Goal: Information Seeking & Learning: Learn about a topic

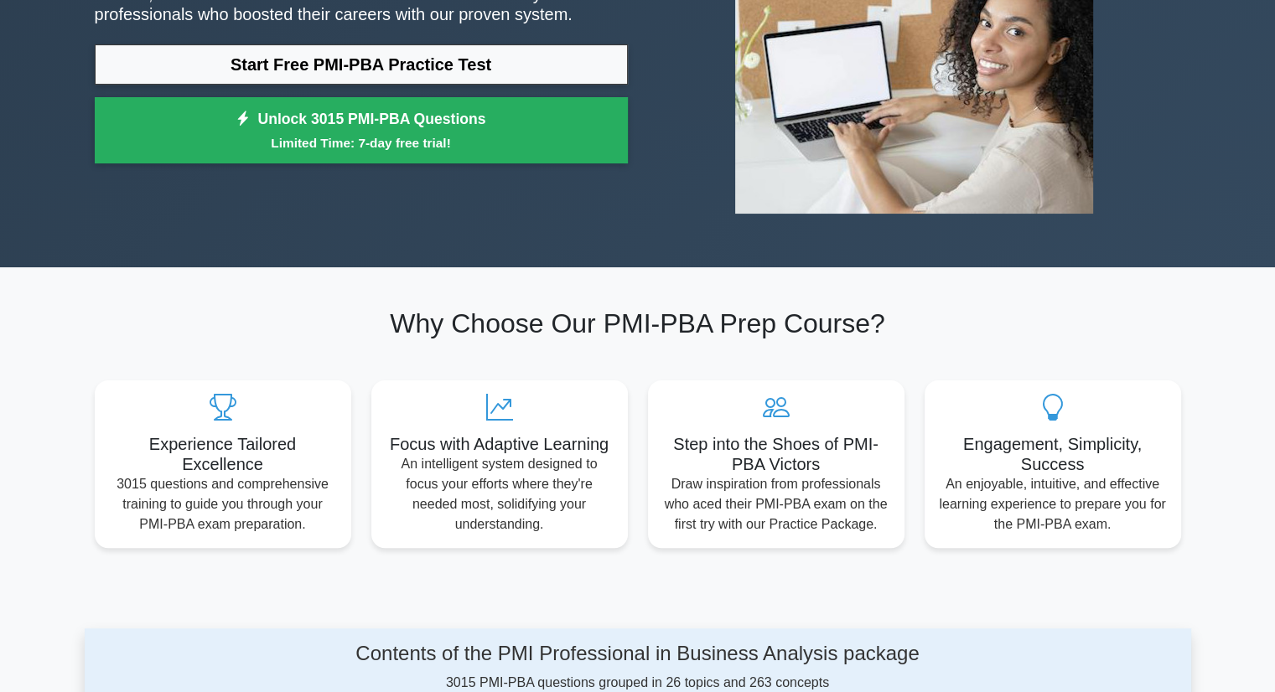
scroll to position [265, 0]
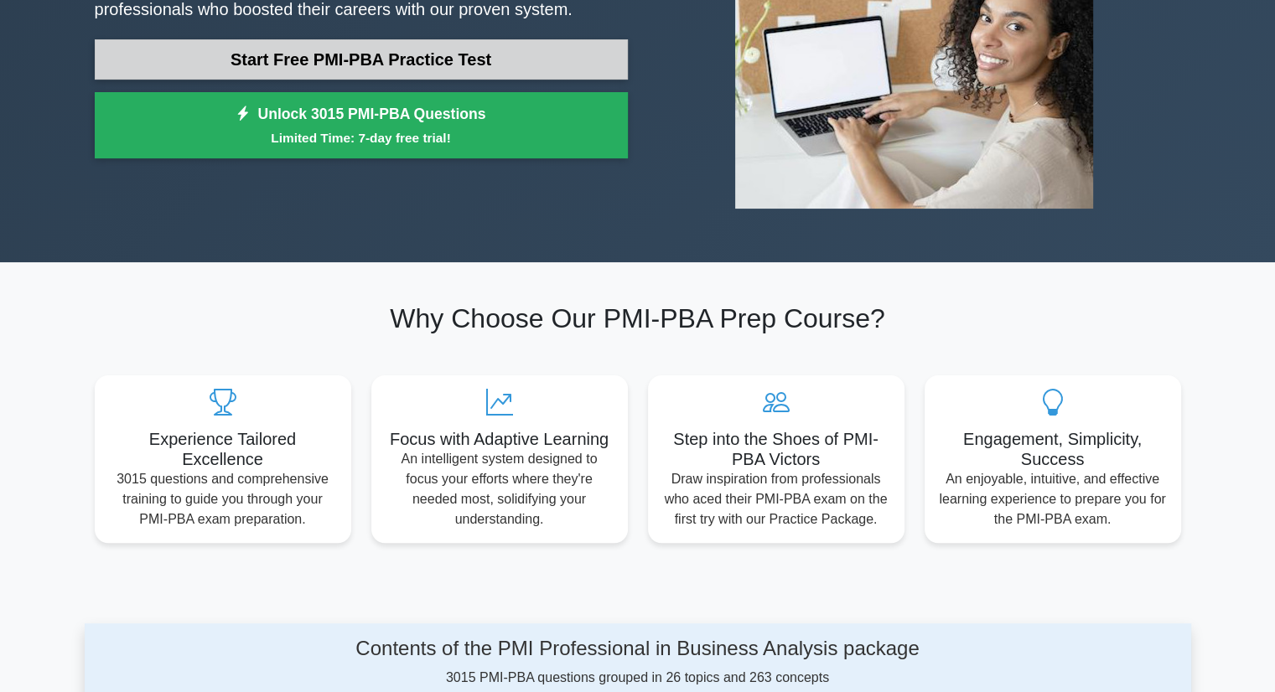
click at [465, 67] on link "Start Free PMI-PBA Practice Test" at bounding box center [361, 59] width 533 height 40
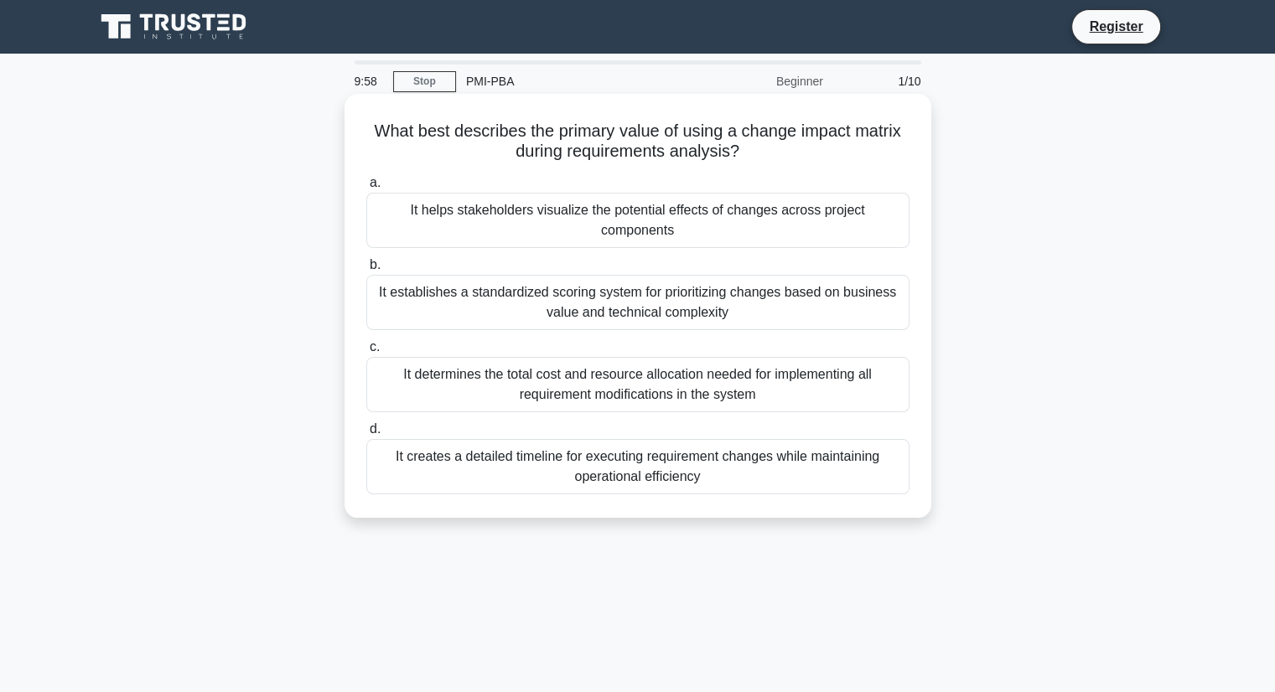
click at [454, 132] on h5 "What best describes the primary value of using a change impact matrix during re…" at bounding box center [638, 142] width 547 height 42
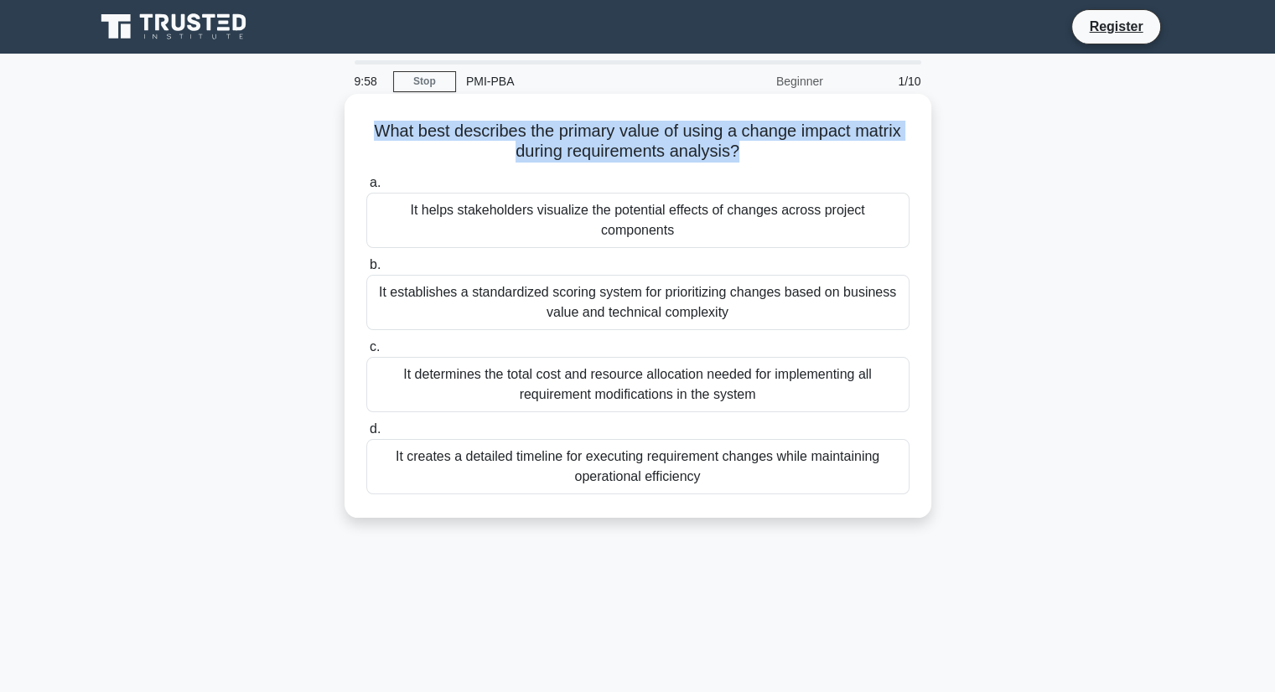
click at [454, 132] on h5 "What best describes the primary value of using a change impact matrix during re…" at bounding box center [638, 142] width 547 height 42
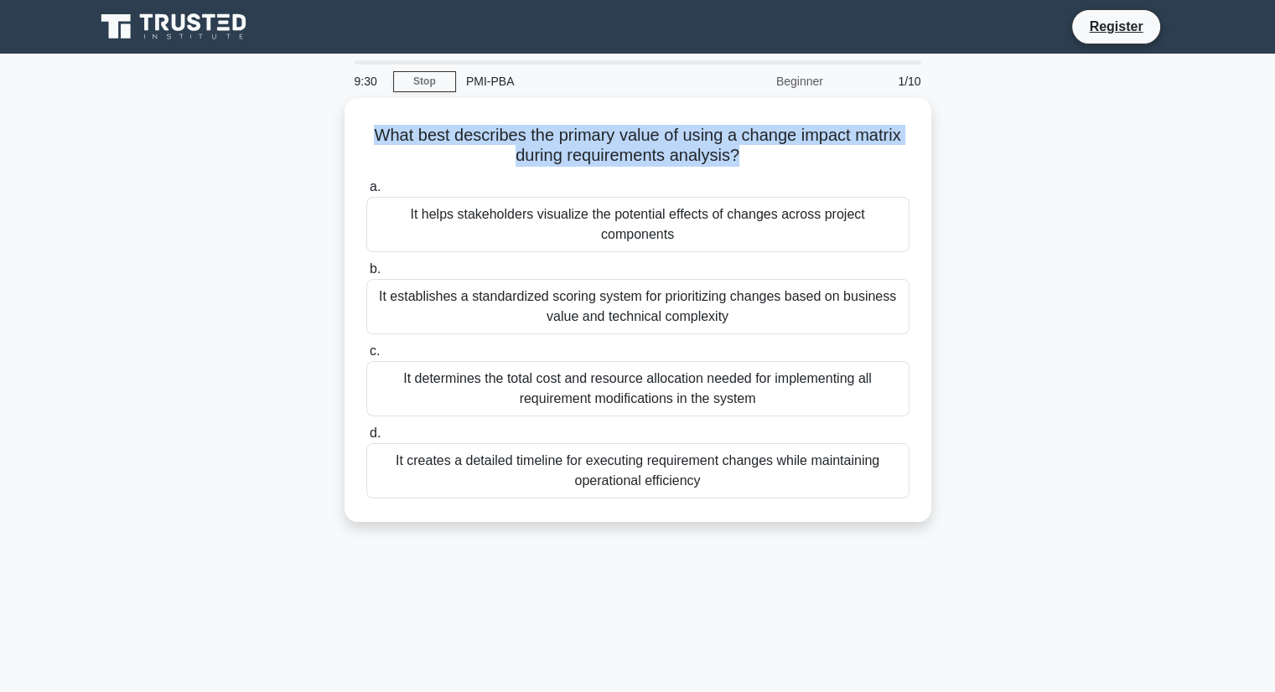
copy div "What best describes the primary value of using a change impact matrix during re…"
drag, startPoint x: 375, startPoint y: 209, endPoint x: 729, endPoint y: 526, distance: 475.5
click at [729, 526] on div "9:15 Stop PMI-PBA Beginner 1/10 What best describes the primary value of using …" at bounding box center [638, 479] width 1107 height 838
copy div "It helps stakeholders visualize the potential effects of changes across project…"
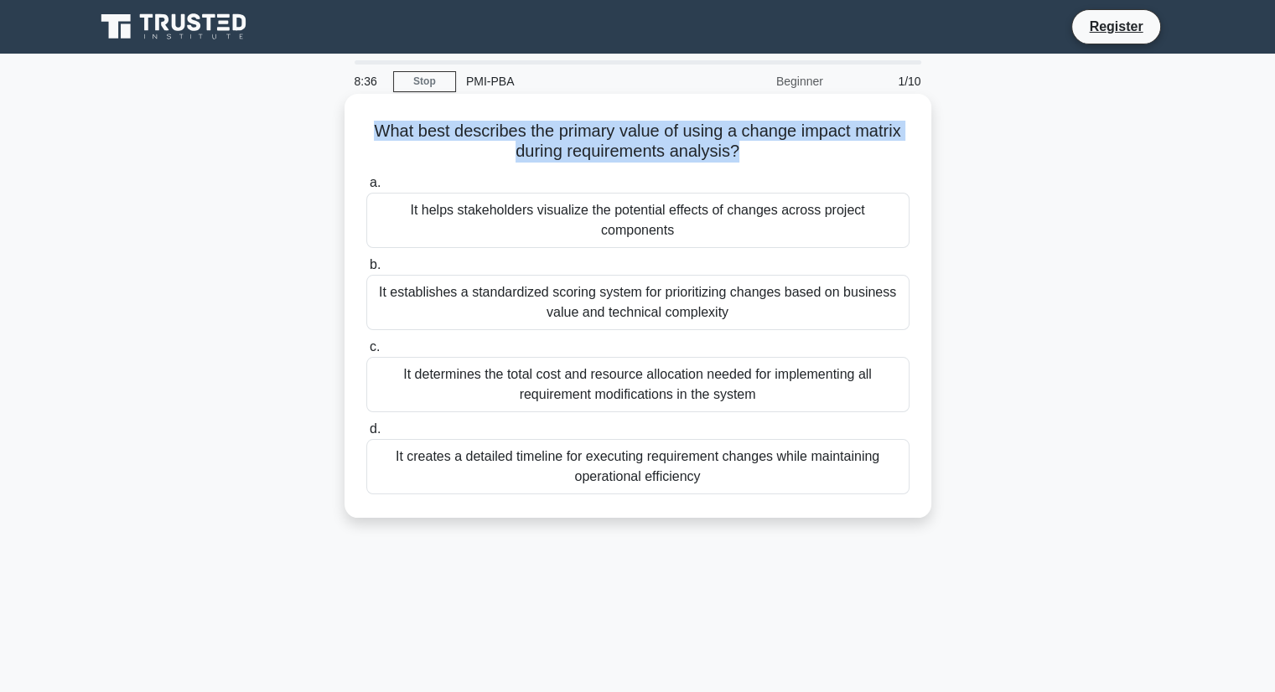
click at [442, 303] on div "It establishes a standardized scoring system for prioritizing changes based on …" at bounding box center [637, 302] width 543 height 55
click at [366, 271] on input "b. It establishes a standardized scoring system for prioritizing changes based …" at bounding box center [366, 265] width 0 height 11
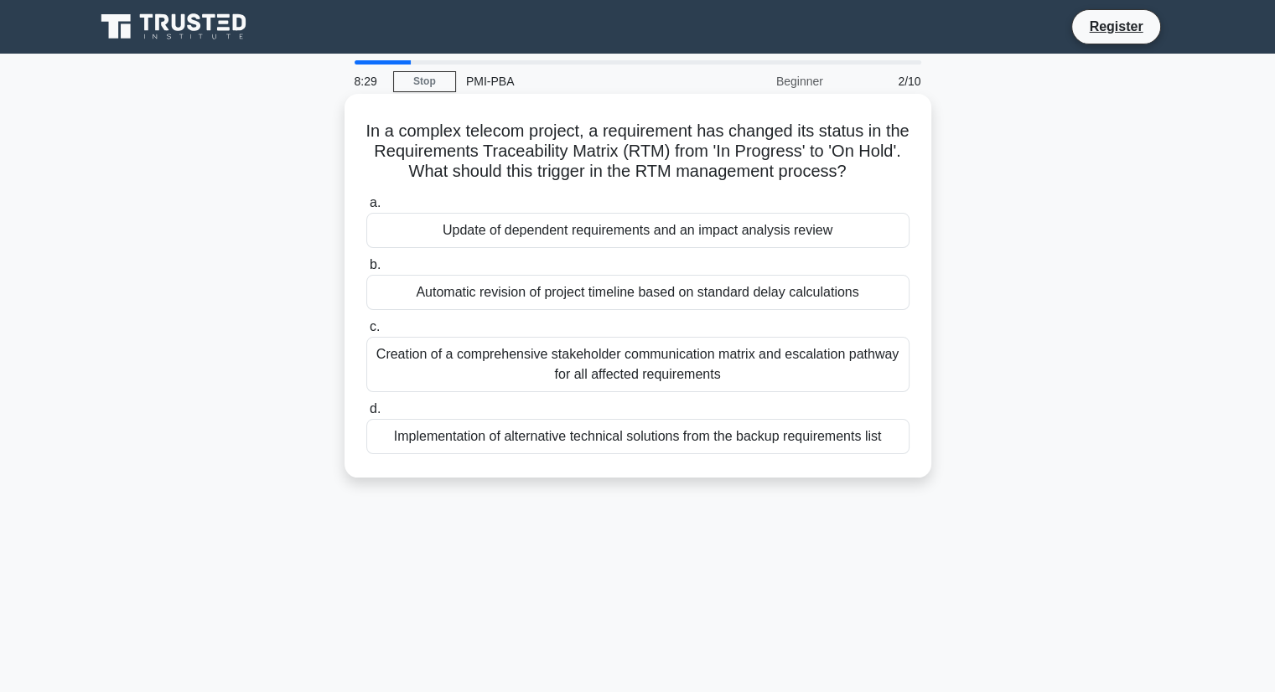
click at [553, 152] on h5 "In a complex telecom project, a requirement has changed its status in the Requi…" at bounding box center [638, 152] width 547 height 62
click at [642, 371] on div "Creation of a comprehensive stakeholder communication matrix and escalation pat…" at bounding box center [637, 364] width 543 height 55
click at [366, 333] on input "c. Creation of a comprehensive stakeholder communication matrix and escalation …" at bounding box center [366, 327] width 0 height 11
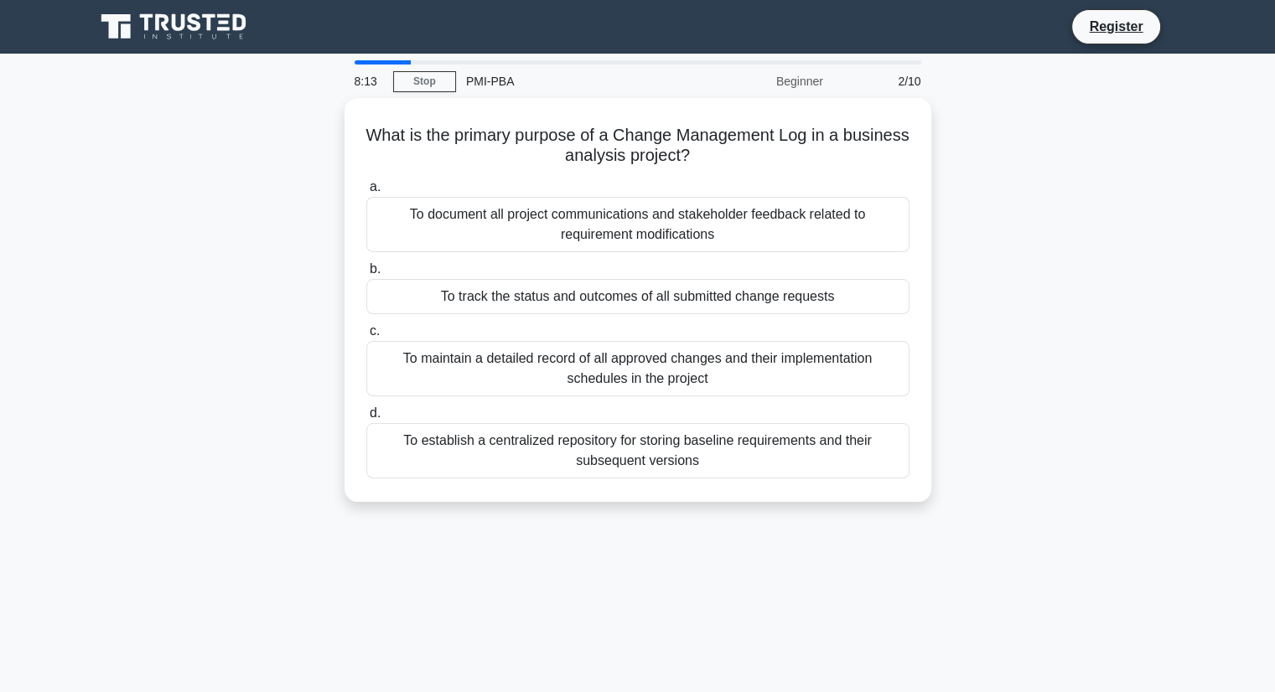
click at [642, 371] on div "To maintain a detailed record of all approved changes and their implementation …" at bounding box center [637, 368] width 543 height 55
click at [366, 337] on input "c. To maintain a detailed record of all approved changes and their implementati…" at bounding box center [366, 331] width 0 height 11
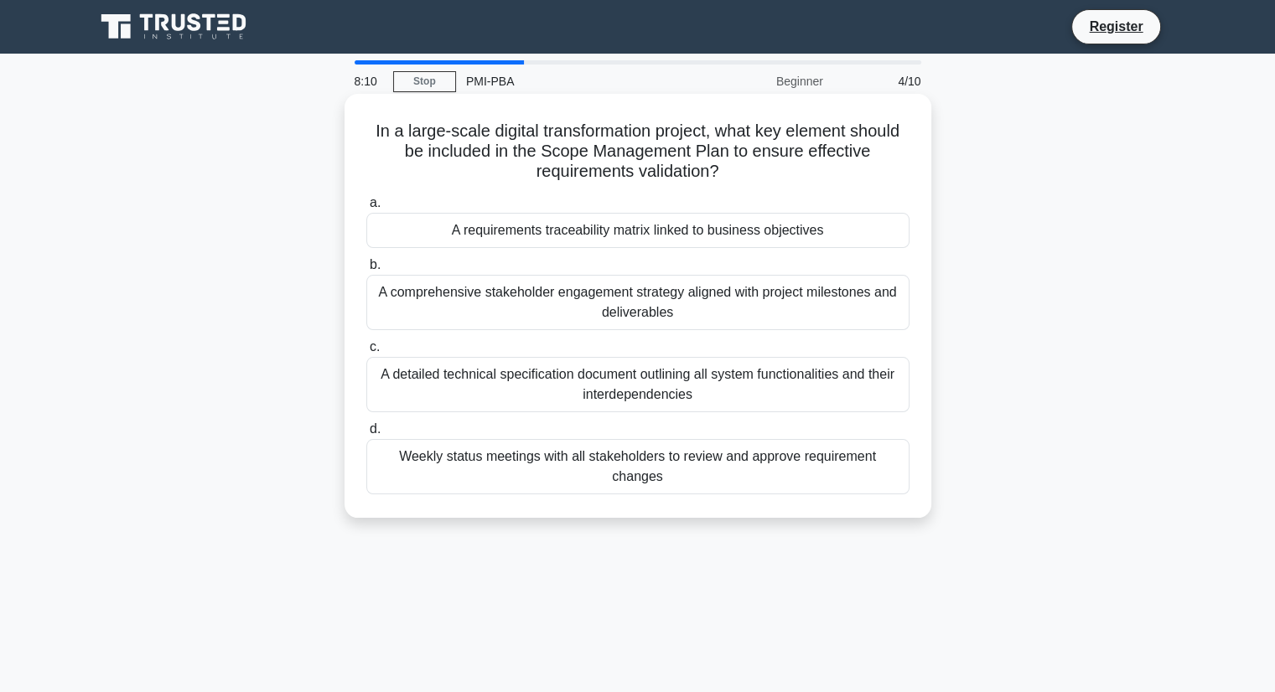
click at [666, 232] on div "A requirements traceability matrix linked to business objectives" at bounding box center [637, 230] width 543 height 35
click at [366, 209] on input "a. A requirements traceability matrix linked to business objectives" at bounding box center [366, 203] width 0 height 11
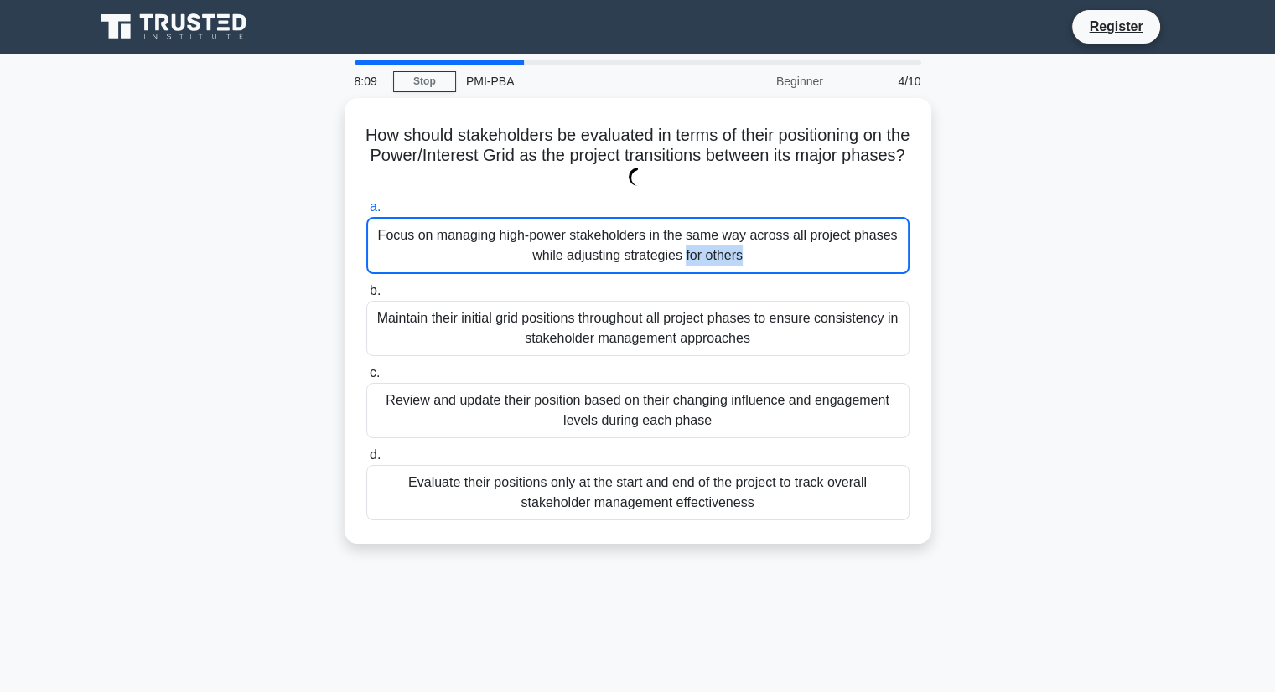
click at [666, 232] on div "Focus on managing high-power stakeholders in the same way across all project ph…" at bounding box center [637, 245] width 543 height 57
click at [366, 213] on input "a. Focus on managing high-power stakeholders in the same way across all project…" at bounding box center [366, 207] width 0 height 11
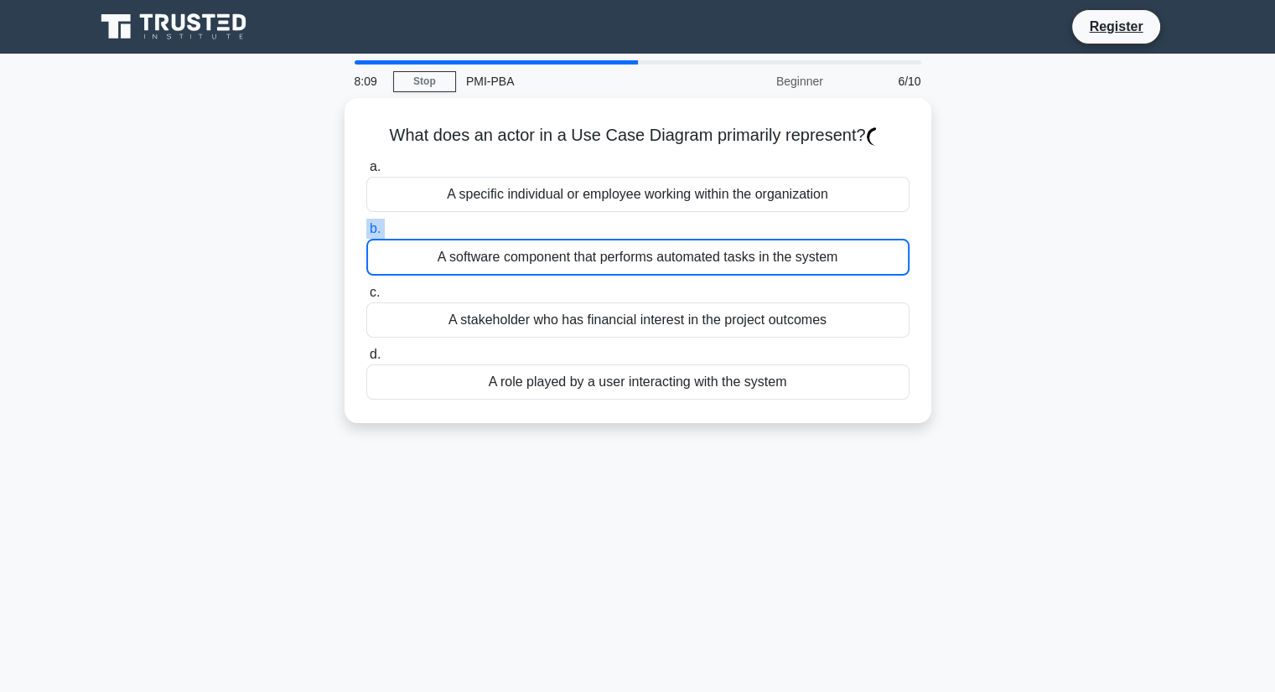
click at [666, 232] on label "b. A software component that performs automated tasks in the system" at bounding box center [637, 247] width 543 height 57
click at [366, 232] on input "b. A software component that performs automated tasks in the system" at bounding box center [366, 229] width 0 height 11
click at [666, 232] on label "b. A software component that performs automated tasks in the system" at bounding box center [637, 247] width 543 height 57
click at [366, 232] on input "b. A software component that performs automated tasks in the system" at bounding box center [366, 229] width 0 height 11
click at [666, 232] on label "b. A software component that performs automated tasks in the system" at bounding box center [637, 247] width 543 height 57
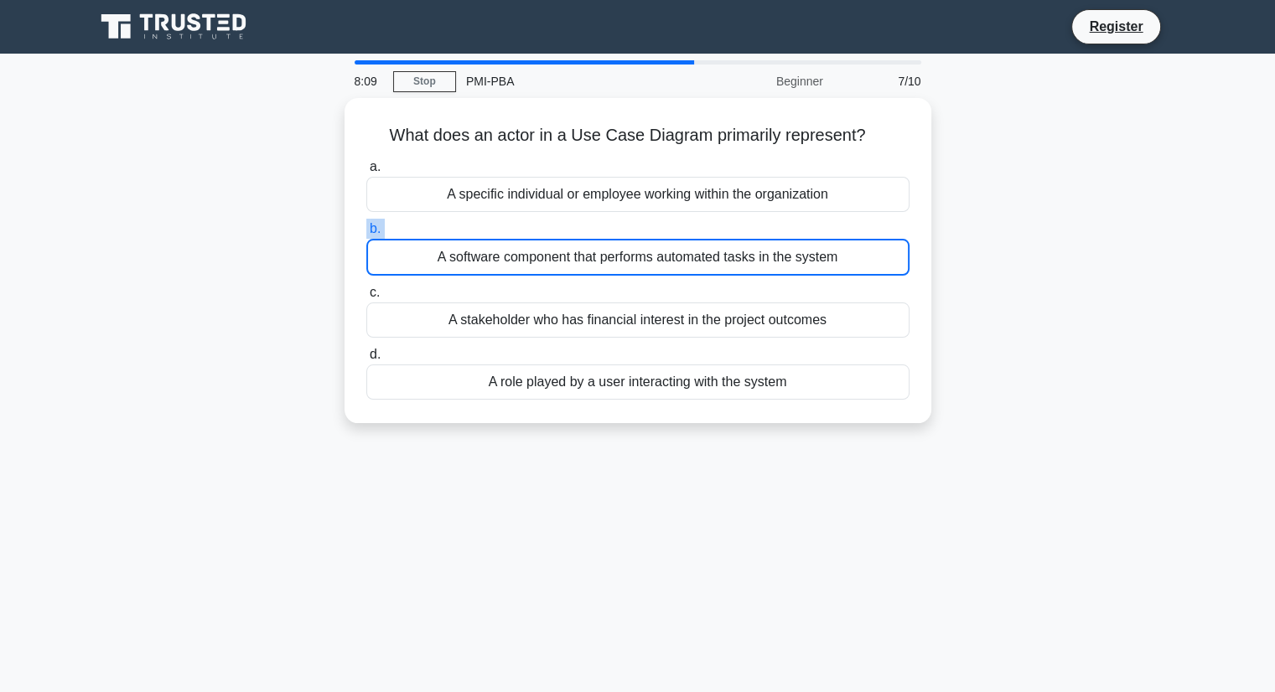
click at [366, 232] on input "b. A software component that performs automated tasks in the system" at bounding box center [366, 229] width 0 height 11
click at [666, 232] on label "b. A software component that performs automated tasks in the system" at bounding box center [637, 247] width 543 height 57
click at [366, 232] on input "b. A software component that performs automated tasks in the system" at bounding box center [366, 229] width 0 height 11
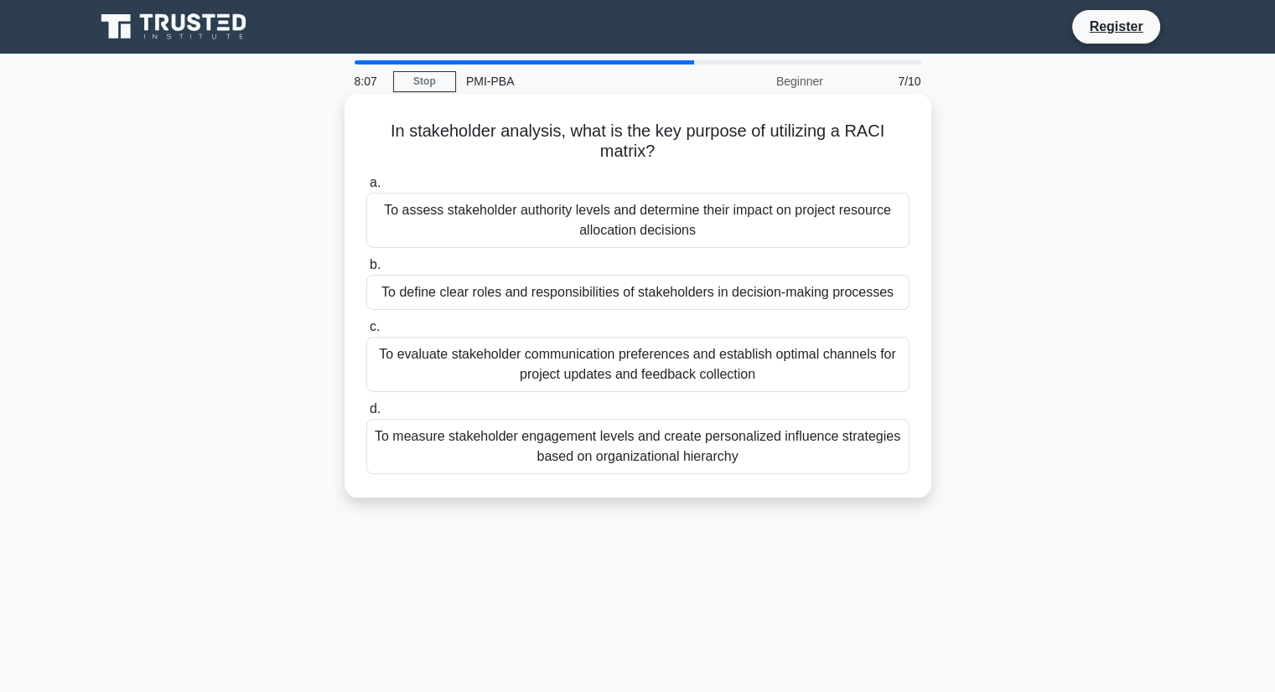
click at [671, 213] on div "To assess stakeholder authority levels and determine their impact on project re…" at bounding box center [637, 220] width 543 height 55
click at [366, 189] on input "a. To assess stakeholder authority levels and determine their impact on project…" at bounding box center [366, 183] width 0 height 11
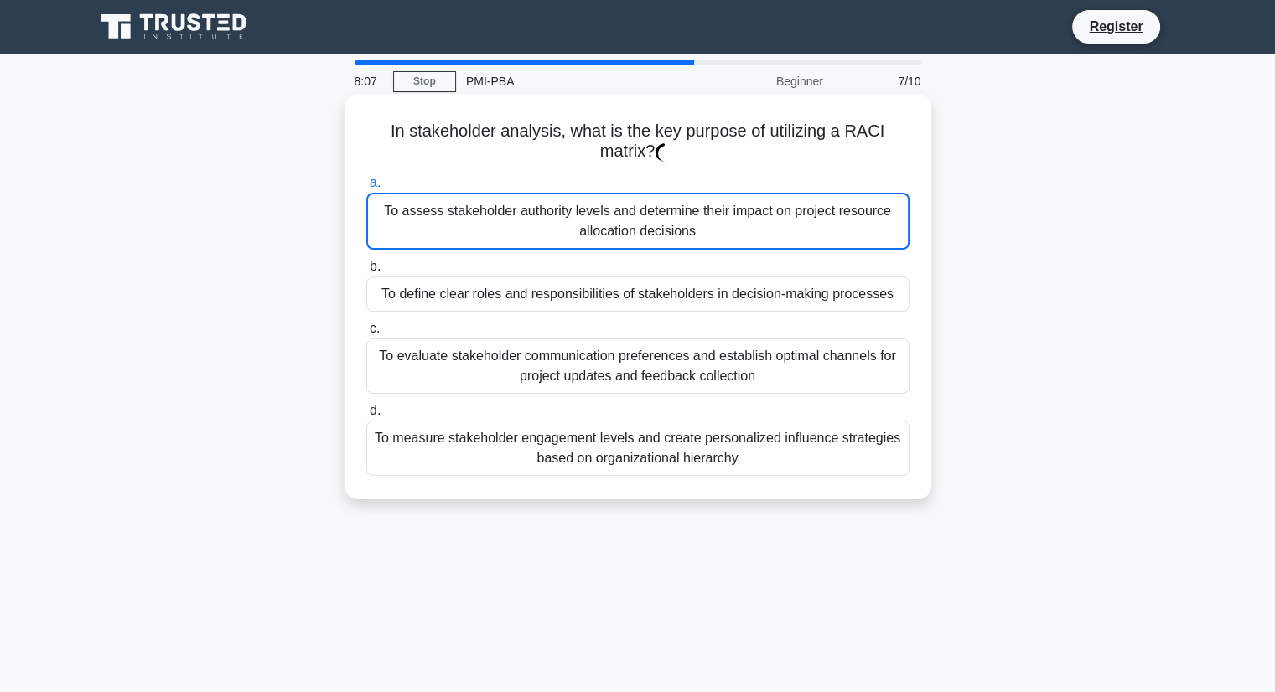
click at [671, 213] on div "To assess stakeholder authority levels and determine their impact on project re…" at bounding box center [637, 221] width 543 height 57
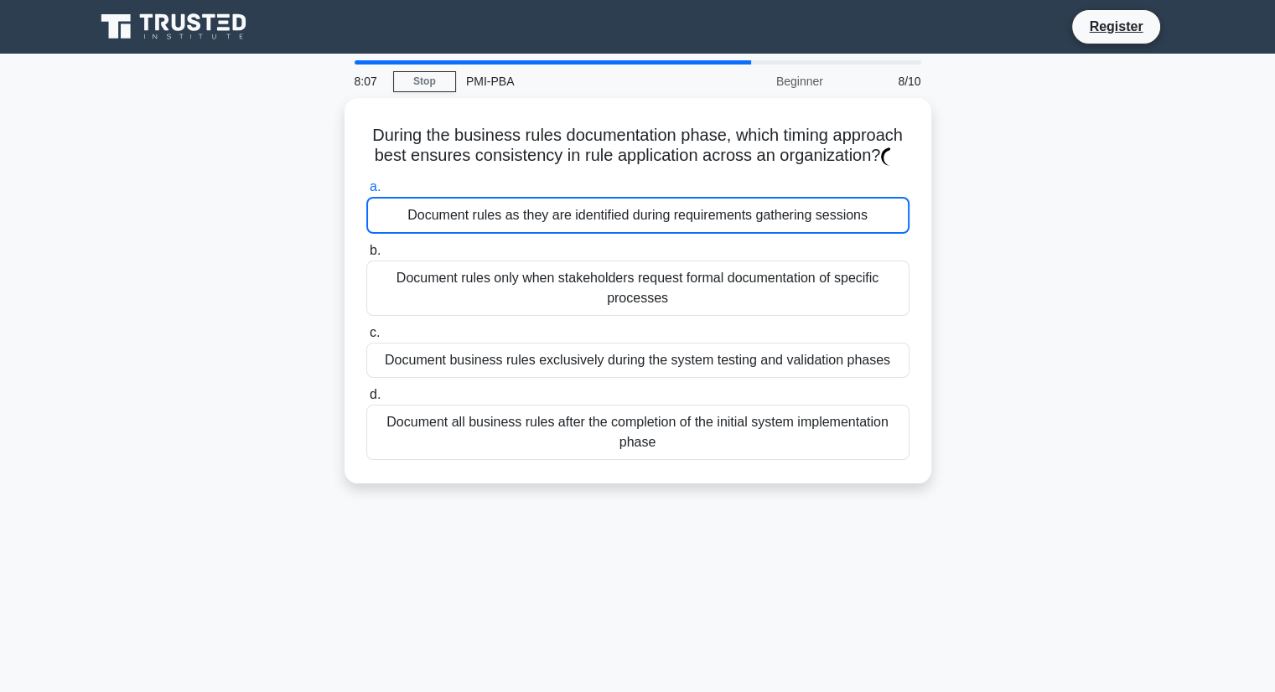
click at [671, 213] on div "Document rules as they are identified during requirements gathering sessions" at bounding box center [637, 215] width 543 height 37
click at [366, 193] on input "a. Document rules as they are identified during requirements gathering sessions" at bounding box center [366, 187] width 0 height 11
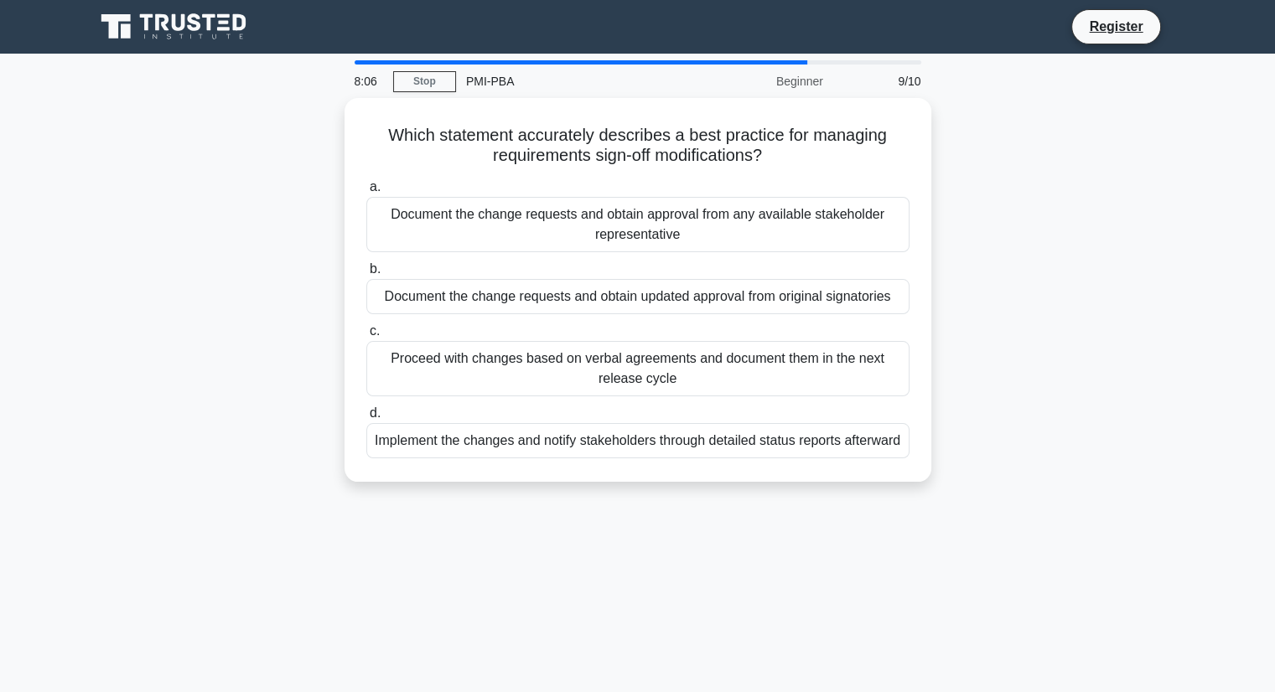
click at [671, 213] on div "Document the change requests and obtain approval from any available stakeholder…" at bounding box center [637, 224] width 543 height 55
click at [366, 193] on input "a. Document the change requests and obtain approval from any available stakehol…" at bounding box center [366, 187] width 0 height 11
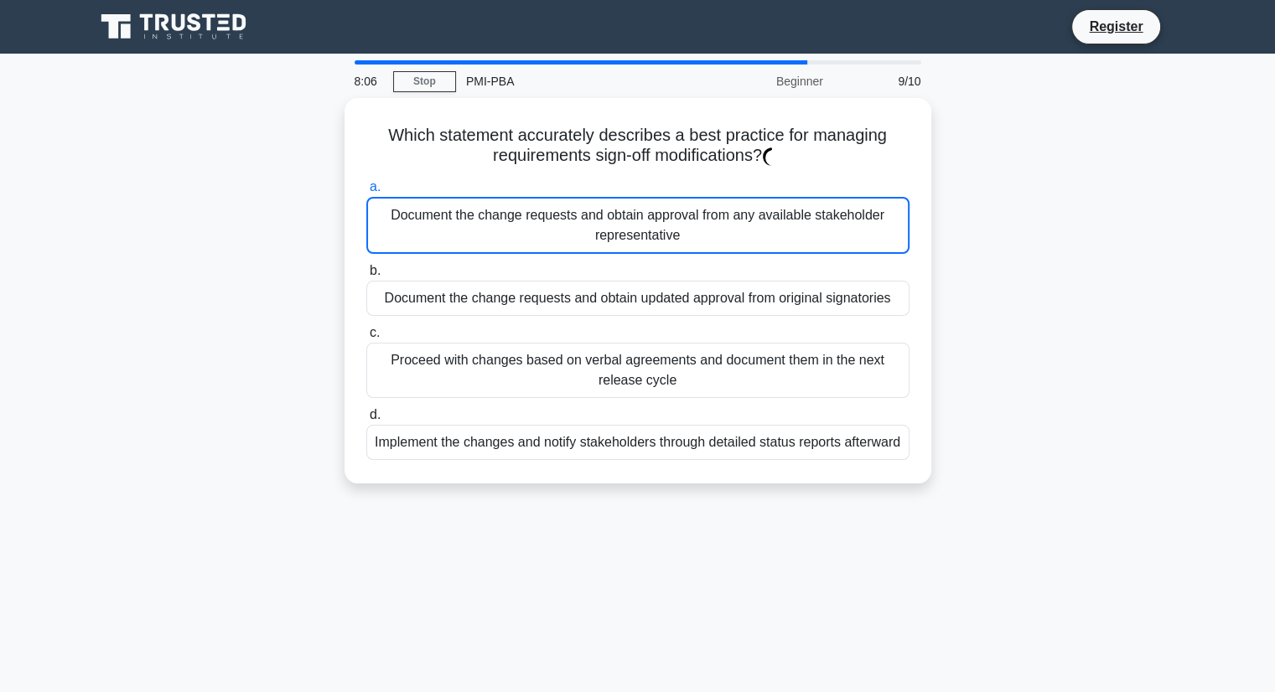
click at [671, 213] on div "Document the change requests and obtain approval from any available stakeholder…" at bounding box center [637, 225] width 543 height 57
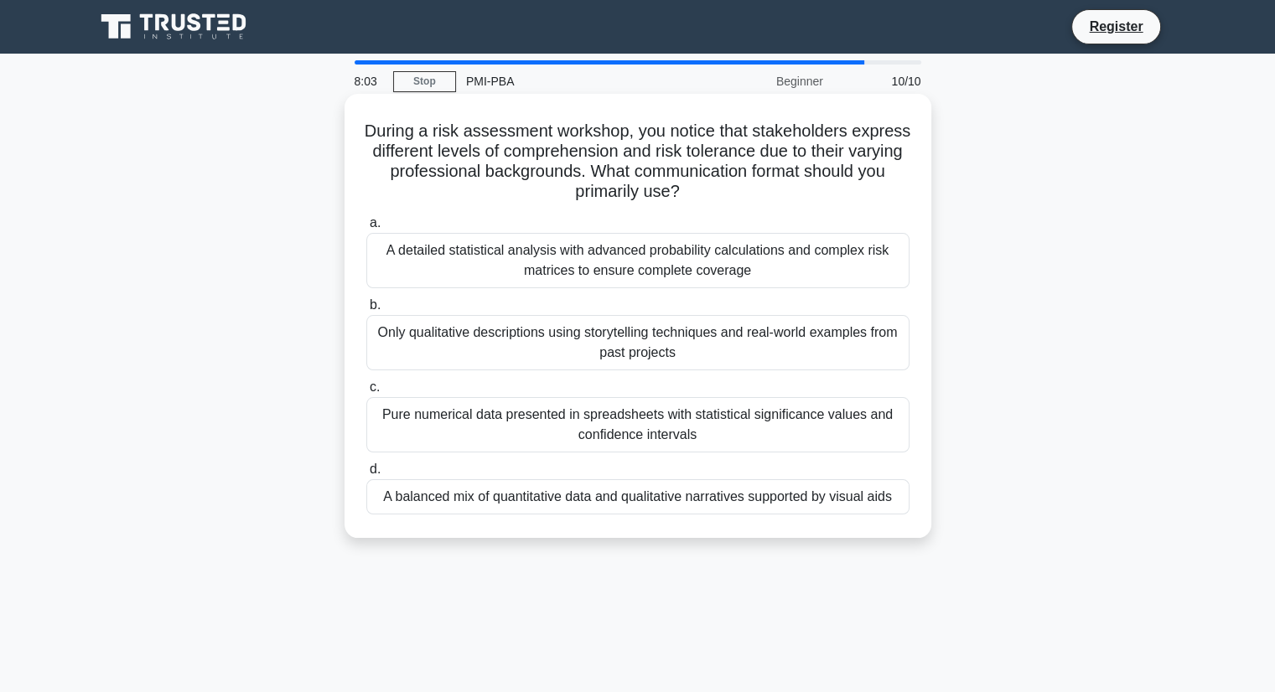
click at [671, 259] on div "A detailed statistical analysis with advanced probability calculations and comp…" at bounding box center [637, 260] width 543 height 55
click at [366, 229] on input "a. A detailed statistical analysis with advanced probability calculations and c…" at bounding box center [366, 223] width 0 height 11
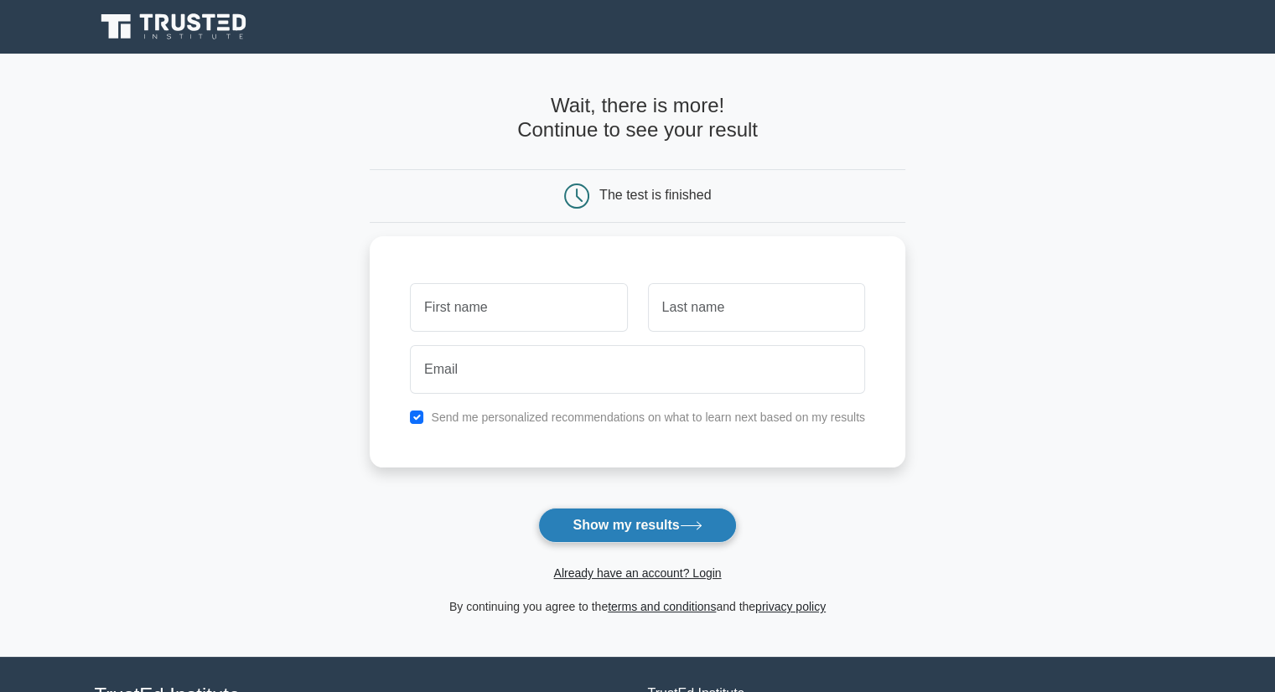
click at [618, 522] on button "Show my results" at bounding box center [637, 525] width 198 height 35
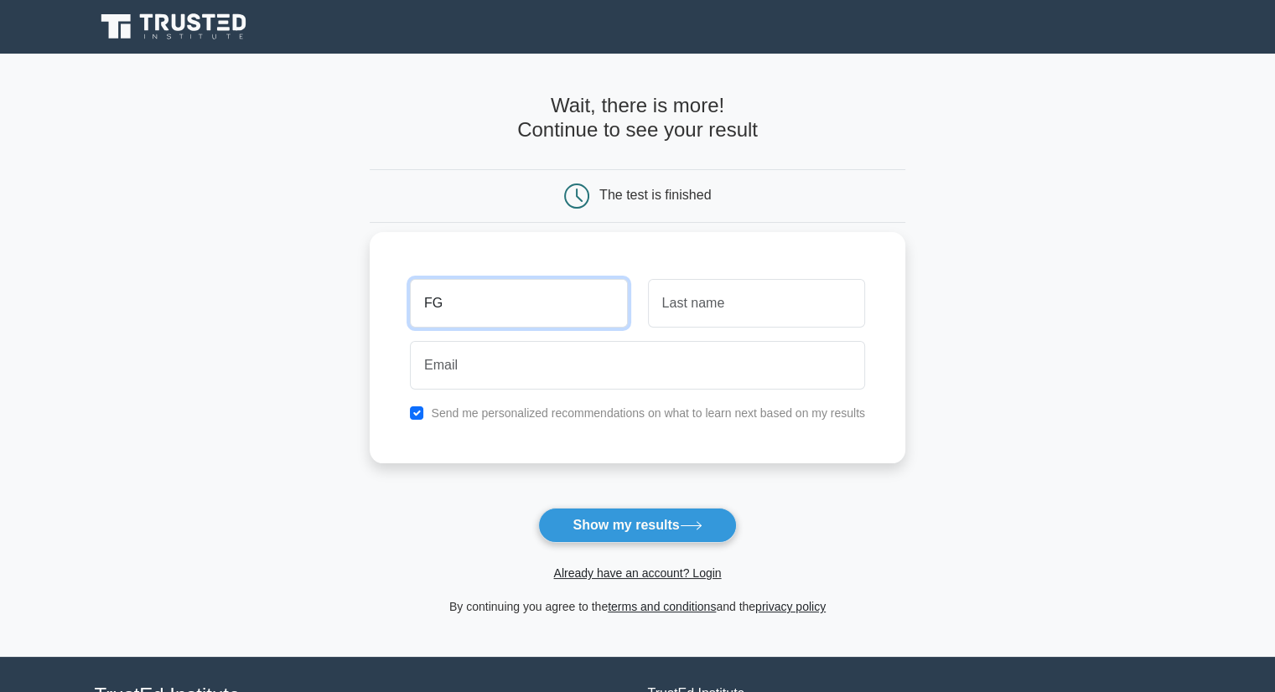
type input "FG"
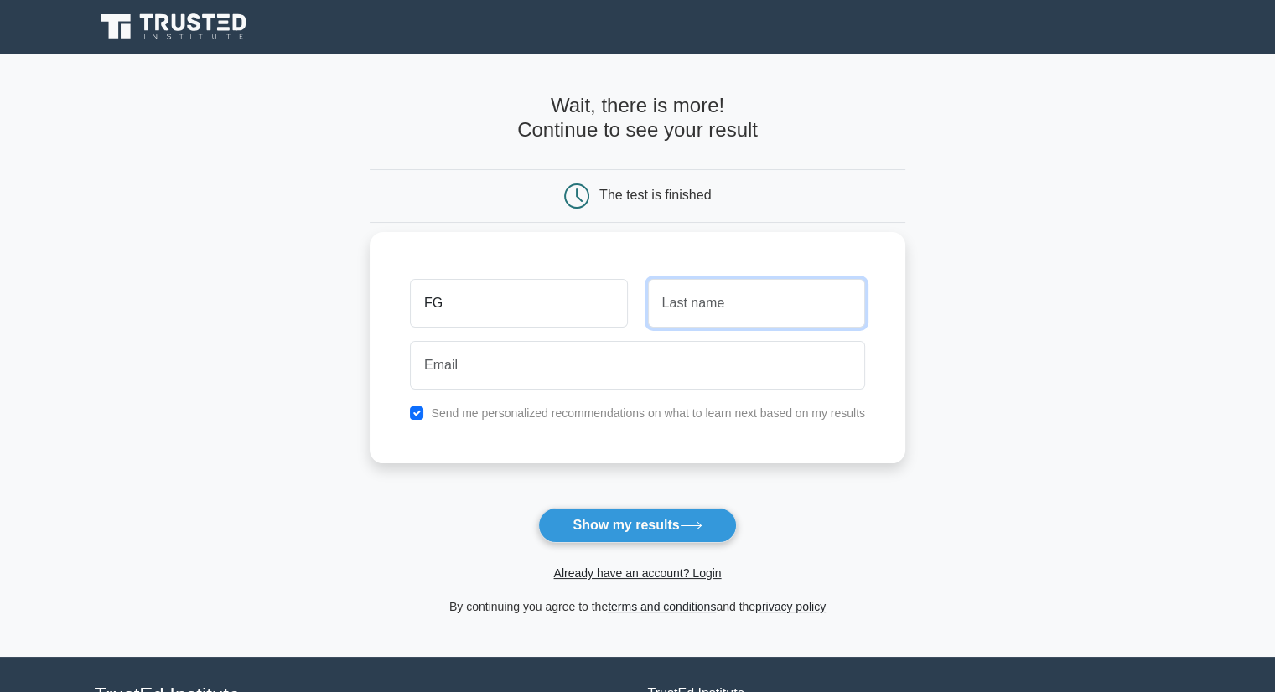
click at [678, 307] on input "text" at bounding box center [756, 303] width 217 height 49
type input "GDMDM"
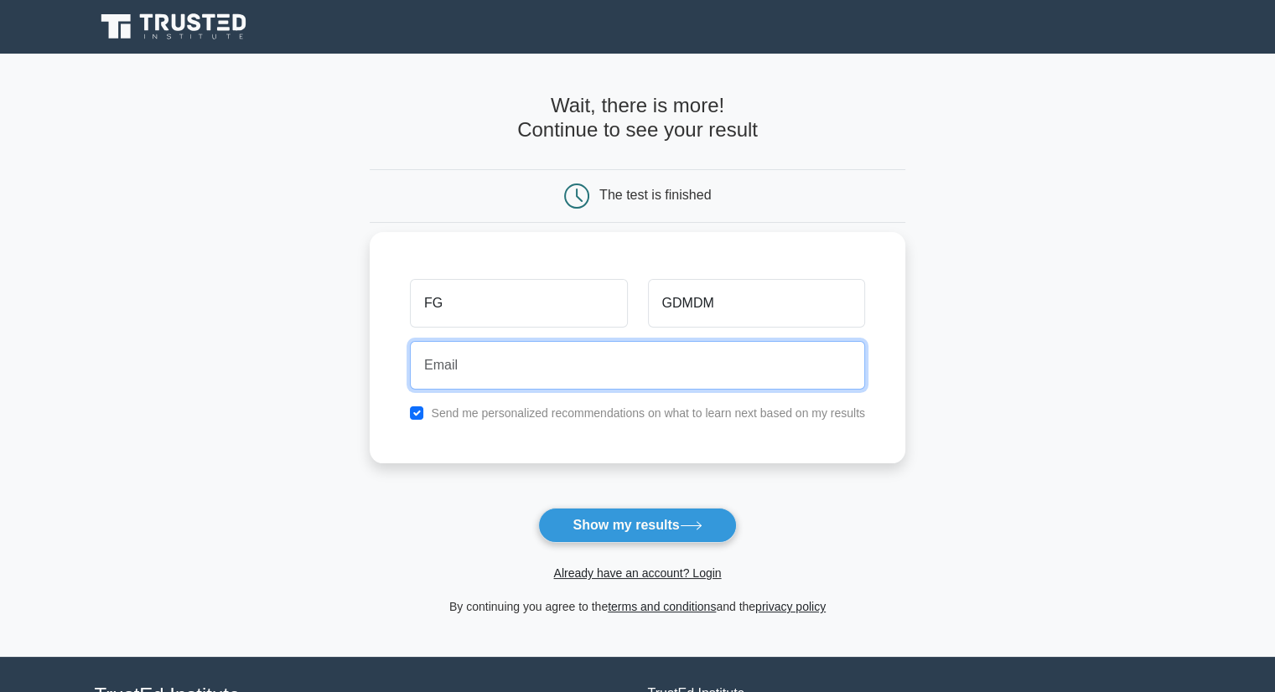
click at [528, 358] on input "email" at bounding box center [637, 365] width 455 height 49
click at [492, 375] on input "[EMAIL_ADDRESS][DOMAIN_NAME]" at bounding box center [637, 365] width 455 height 49
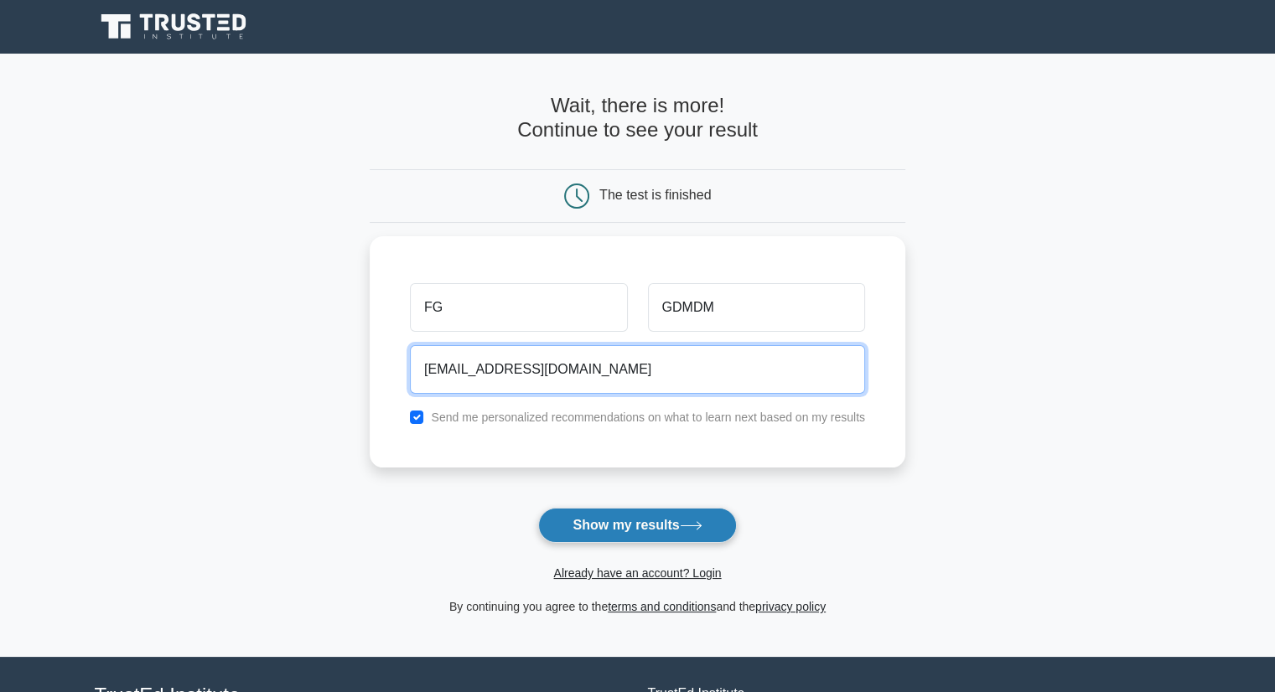
type input "[EMAIL_ADDRESS][DOMAIN_NAME]"
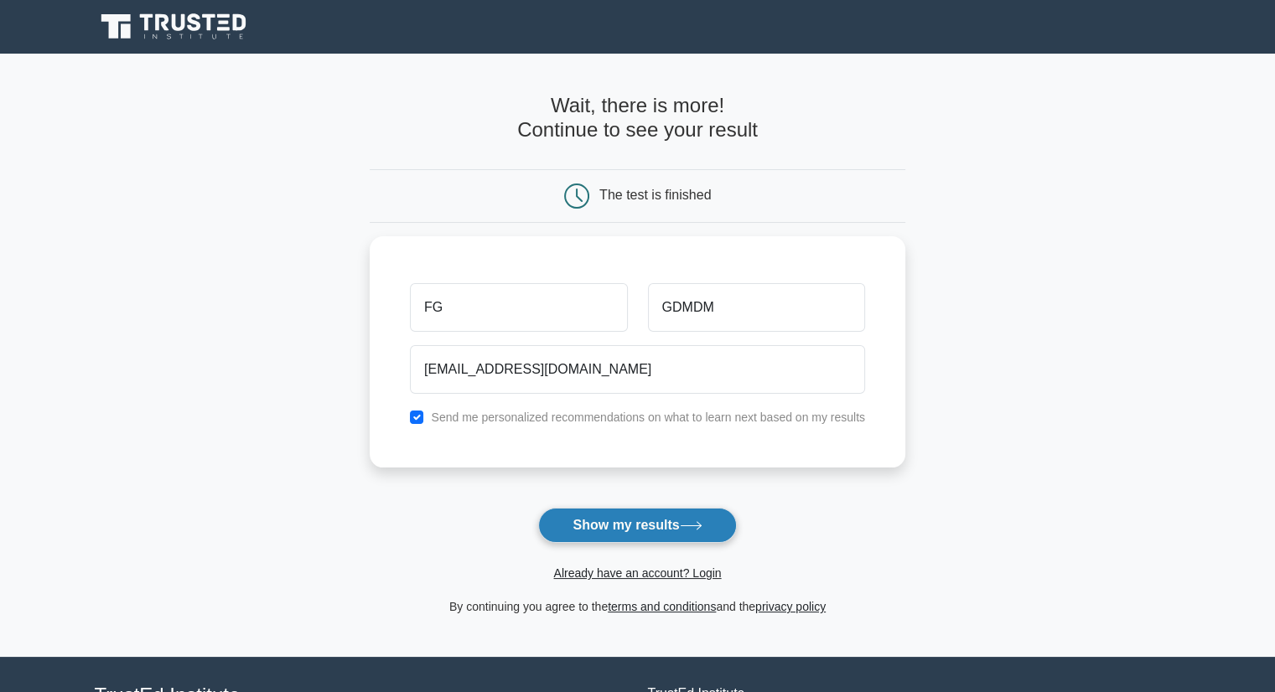
click at [573, 521] on button "Show my results" at bounding box center [637, 525] width 198 height 35
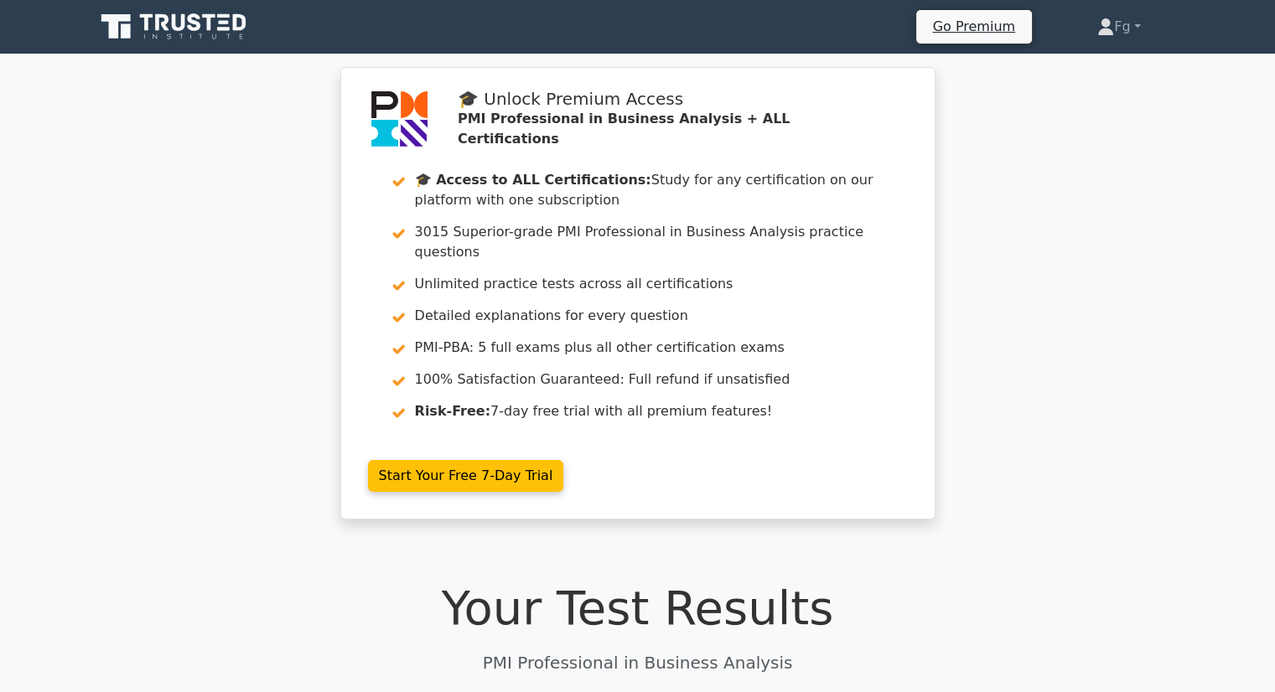
click at [599, 628] on div "Your Test Results PMI Professional in Business Analysis" at bounding box center [638, 627] width 1086 height 95
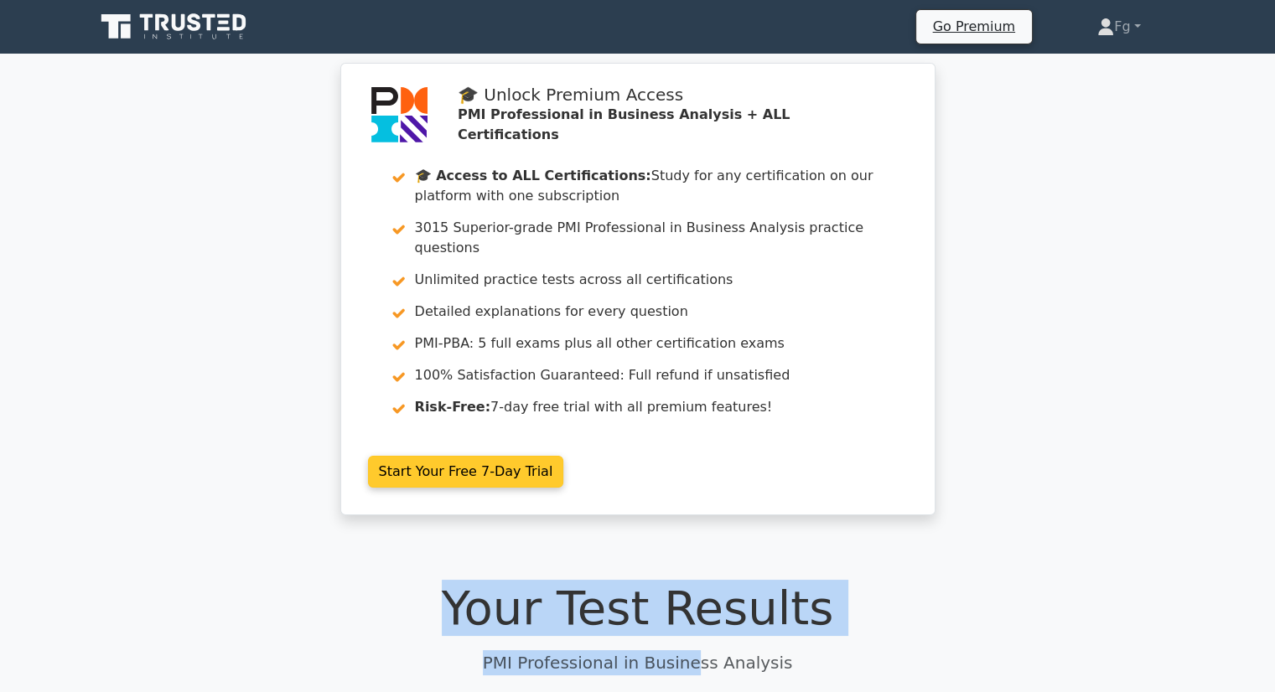
drag, startPoint x: 691, startPoint y: 634, endPoint x: 831, endPoint y: 374, distance: 295.2
